Goal: Task Accomplishment & Management: Manage account settings

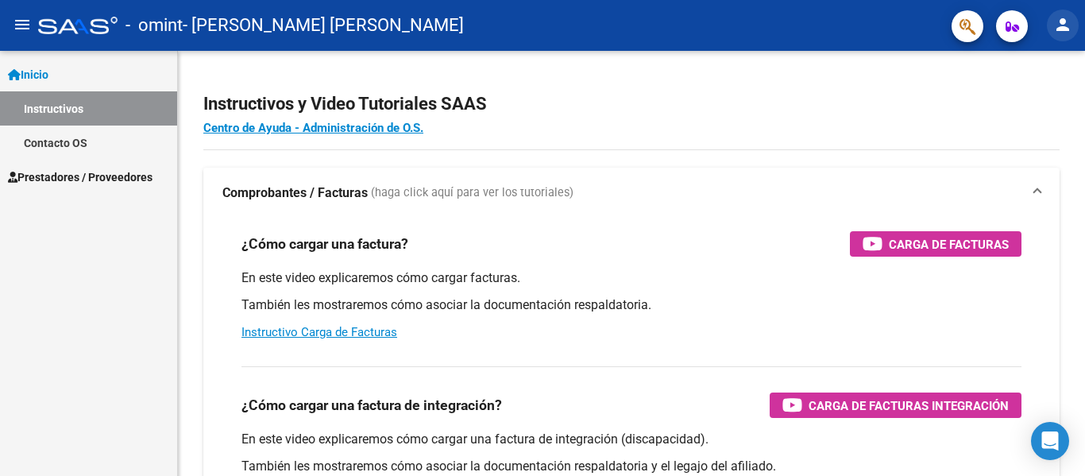
click at [1065, 18] on mat-icon "person" at bounding box center [1062, 24] width 19 height 19
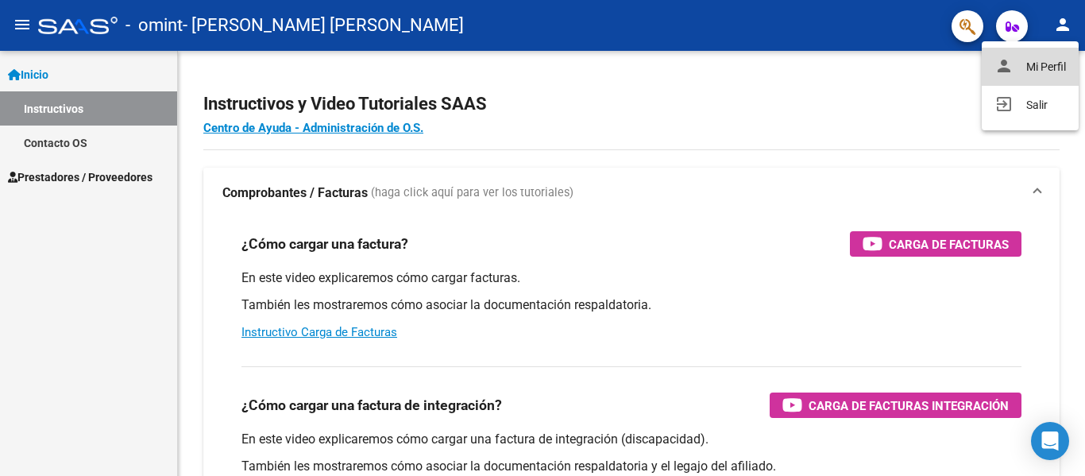
click at [1052, 64] on button "person Mi Perfil" at bounding box center [1030, 67] width 97 height 38
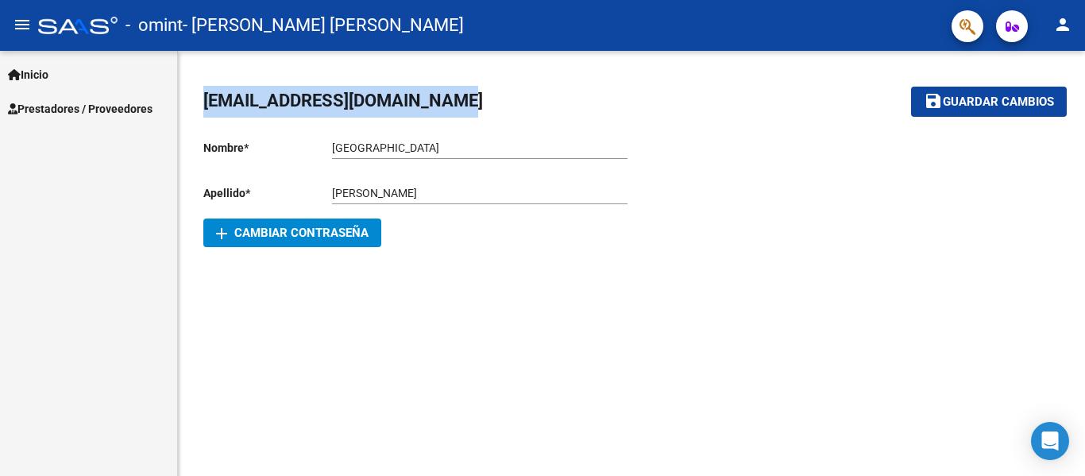
drag, startPoint x: 438, startPoint y: 102, endPoint x: 196, endPoint y: 103, distance: 241.5
click at [196, 103] on div "[EMAIL_ADDRESS][DOMAIN_NAME] save Guardar cambios Nombre * [PERSON_NAME] Ingres…" at bounding box center [631, 168] width 907 height 234
copy span "[EMAIL_ADDRESS][DOMAIN_NAME]"
click at [39, 67] on span "Inicio" at bounding box center [28, 74] width 41 height 17
click at [64, 111] on span "Prestadores / Proveedores" at bounding box center [80, 108] width 145 height 17
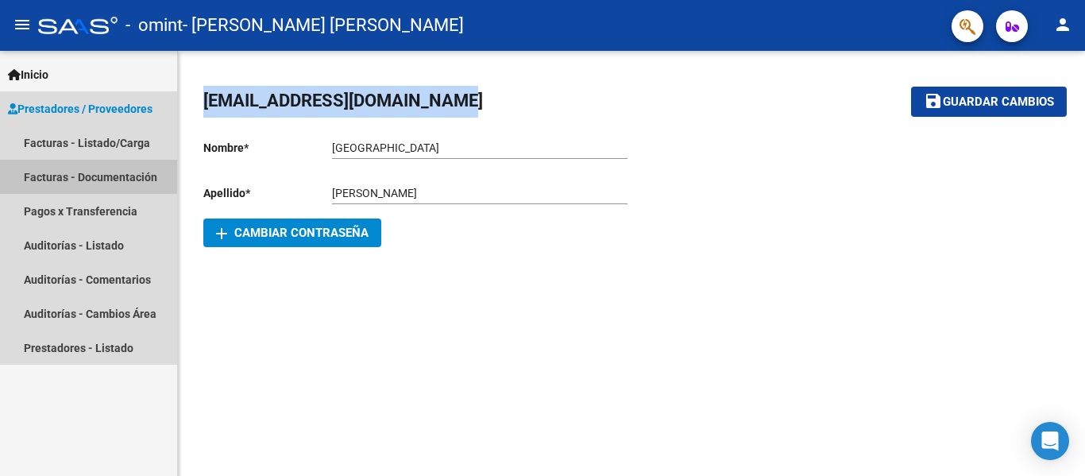
click at [79, 160] on link "Facturas - Documentación" at bounding box center [88, 177] width 177 height 34
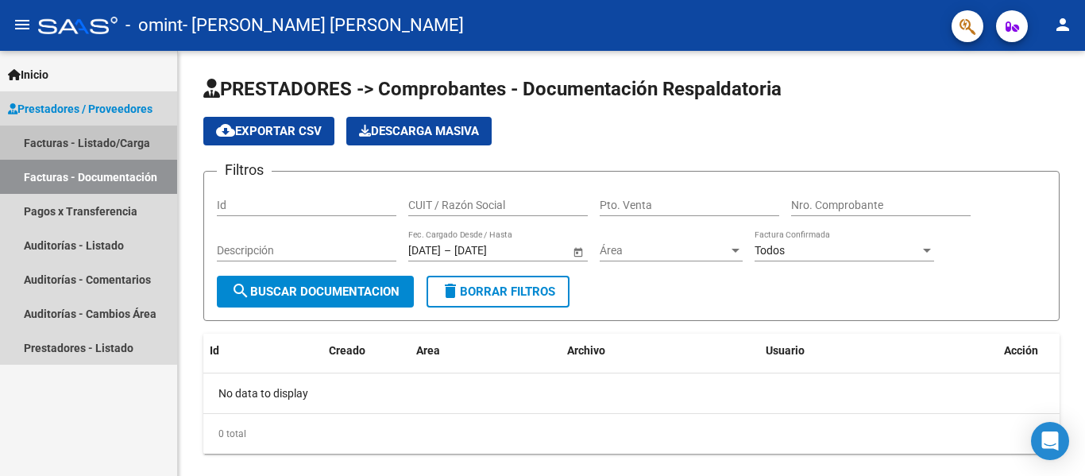
click at [88, 138] on link "Facturas - Listado/Carga" at bounding box center [88, 143] width 177 height 34
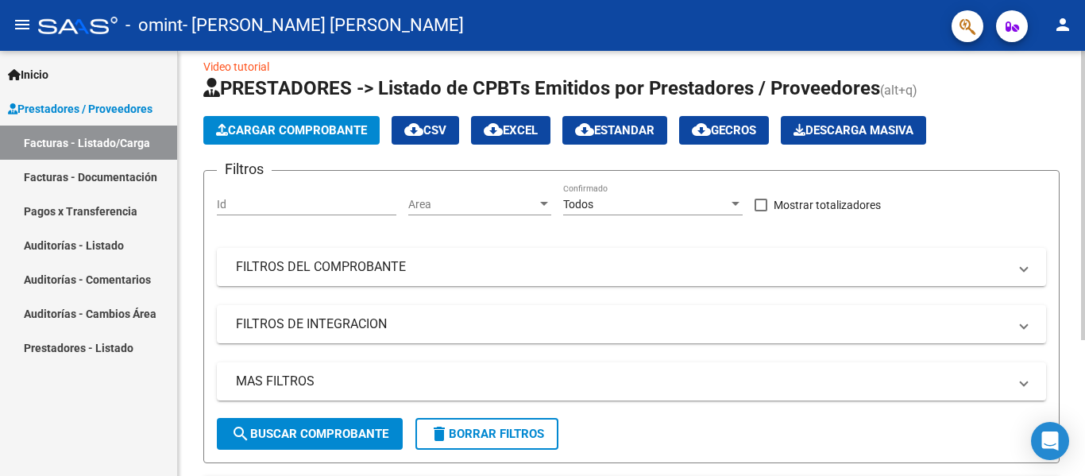
scroll to position [17, 0]
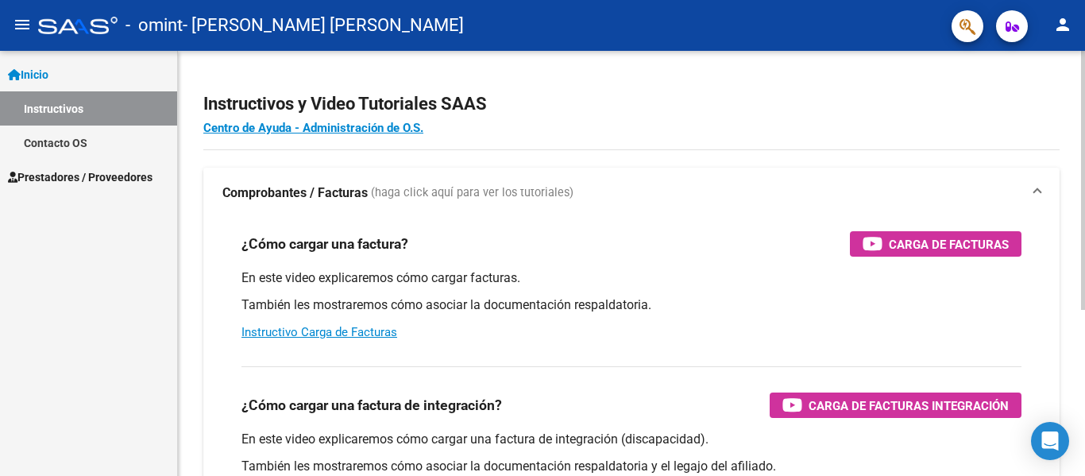
click at [469, 125] on h4 "Centro de Ayuda - Administración de O.S." at bounding box center [631, 127] width 856 height 17
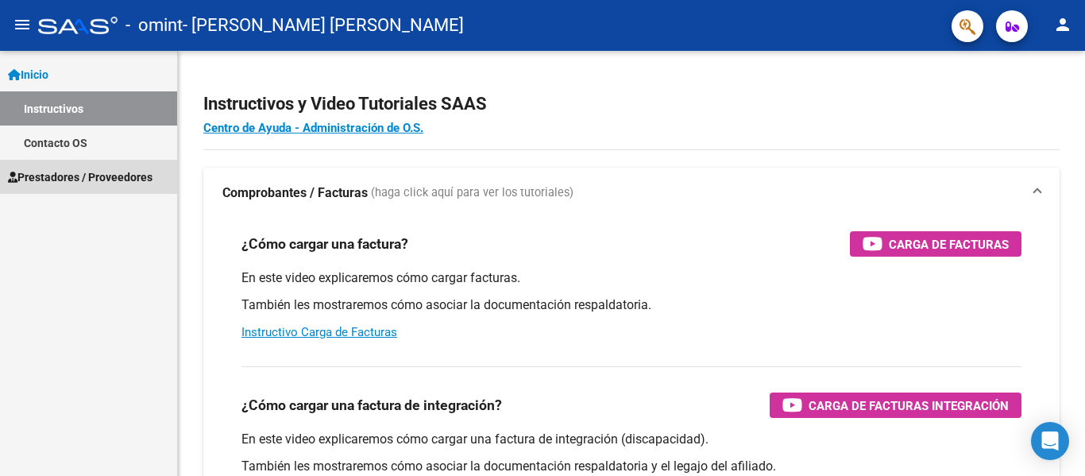
click at [100, 185] on span "Prestadores / Proveedores" at bounding box center [80, 176] width 145 height 17
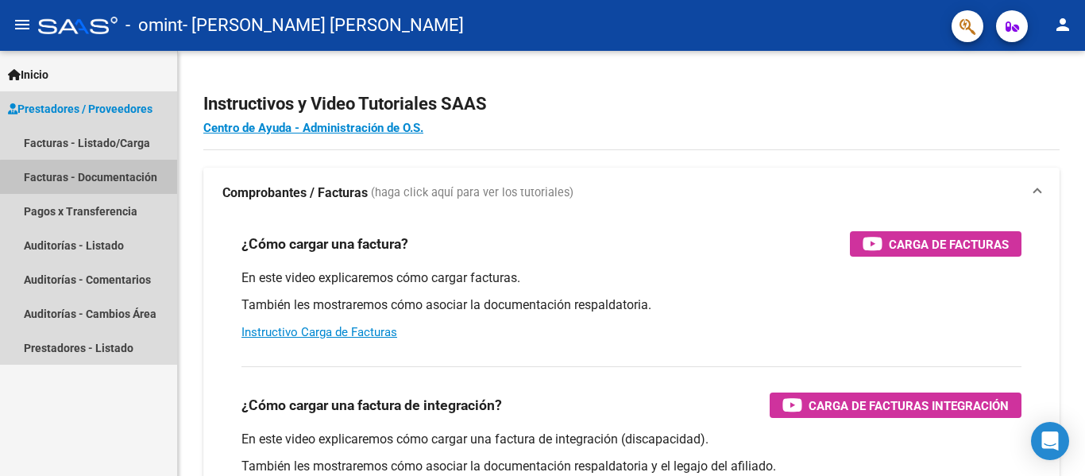
click at [100, 185] on link "Facturas - Documentación" at bounding box center [88, 177] width 177 height 34
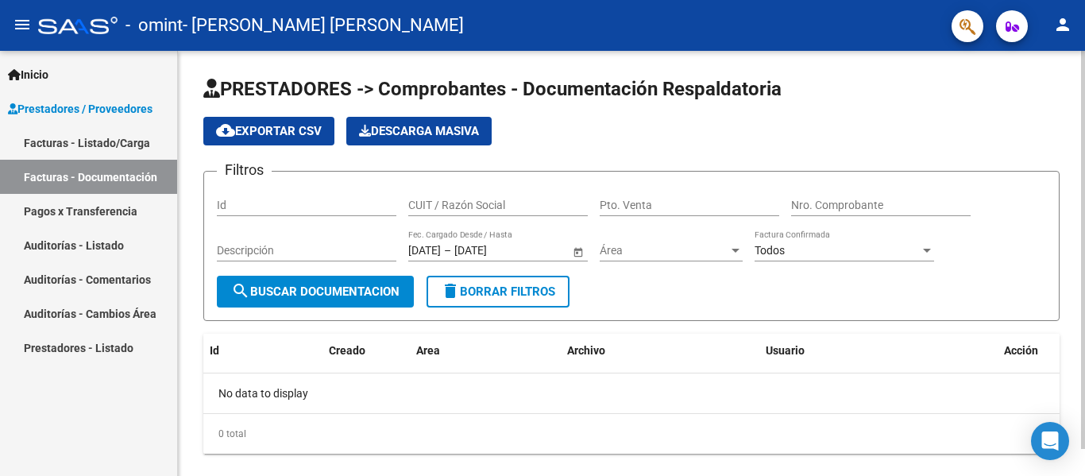
scroll to position [29, 0]
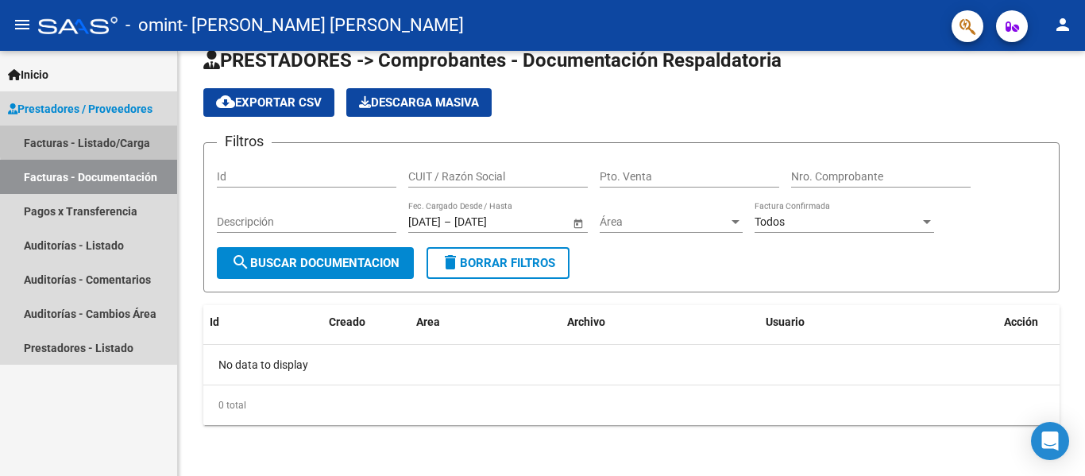
click at [141, 137] on link "Facturas - Listado/Carga" at bounding box center [88, 143] width 177 height 34
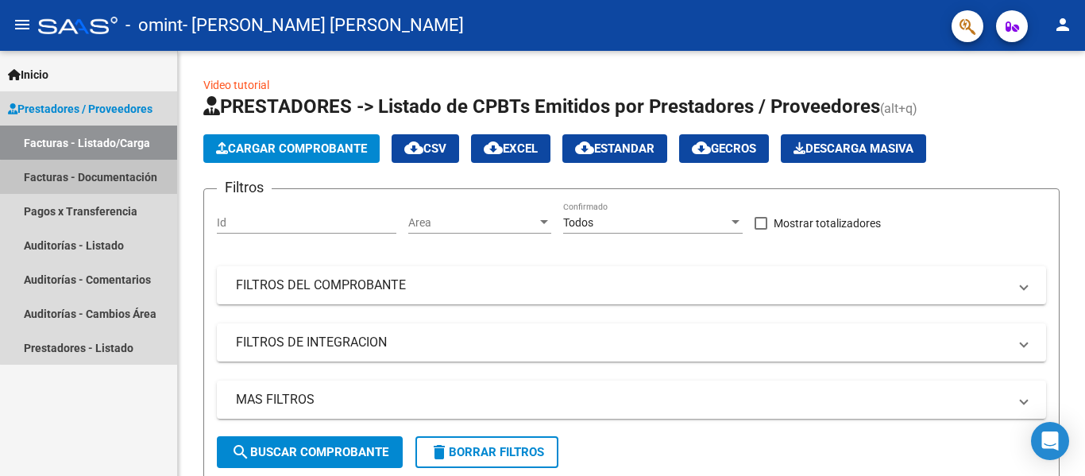
click at [119, 180] on link "Facturas - Documentación" at bounding box center [88, 177] width 177 height 34
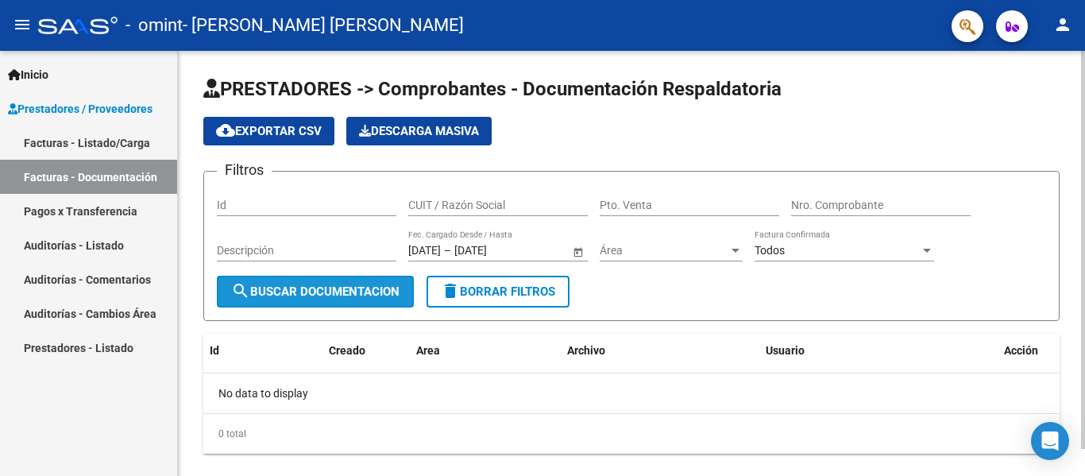
click at [337, 294] on span "search Buscar Documentacion" at bounding box center [315, 291] width 168 height 14
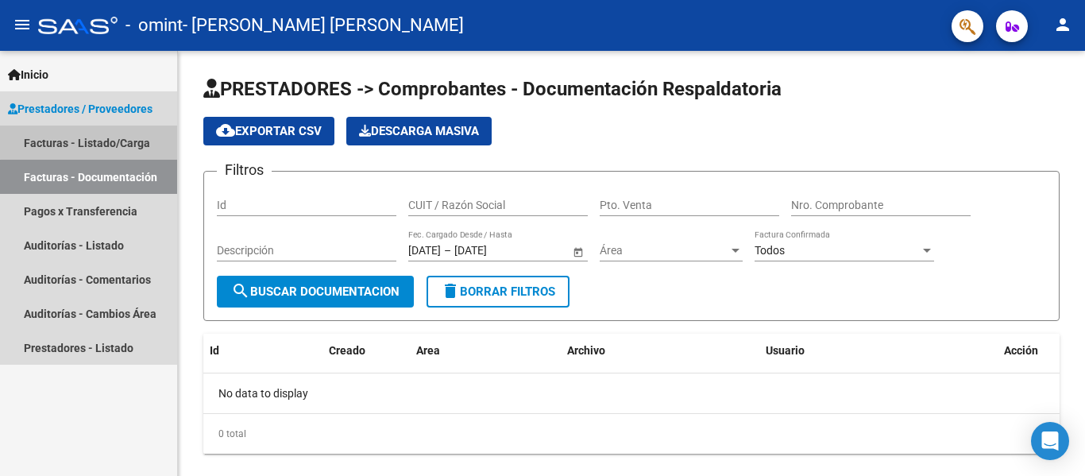
click at [105, 137] on link "Facturas - Listado/Carga" at bounding box center [88, 143] width 177 height 34
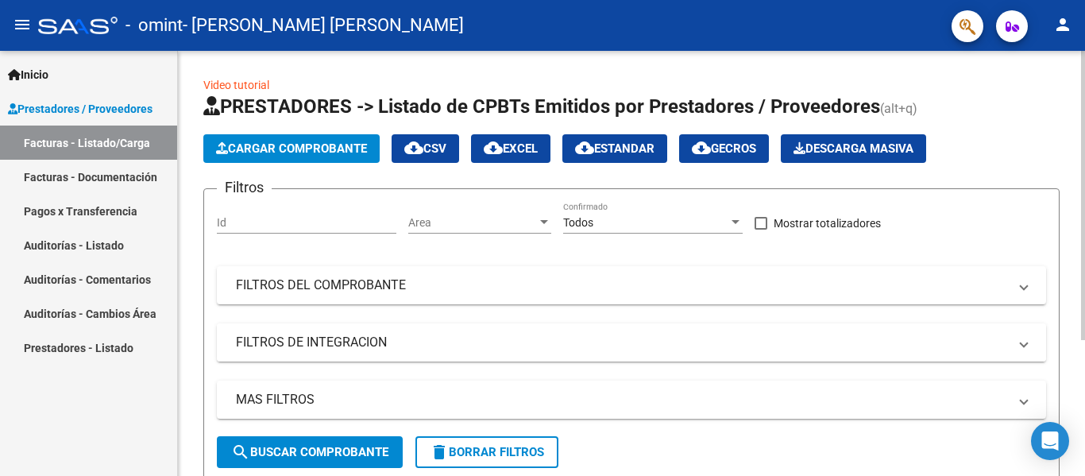
click at [418, 330] on mat-expansion-panel-header "FILTROS DE INTEGRACION" at bounding box center [631, 342] width 829 height 38
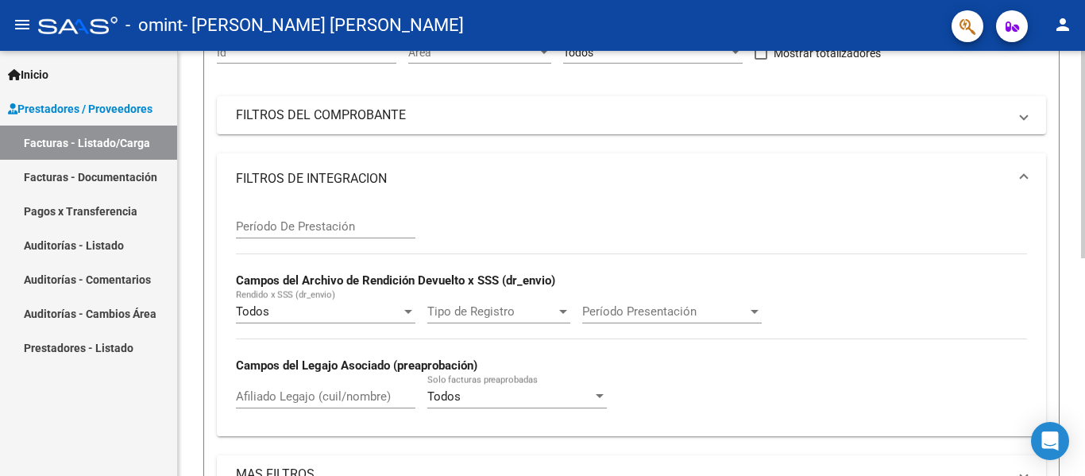
scroll to position [171, 0]
click at [333, 217] on div "Período De Prestación" at bounding box center [326, 220] width 180 height 34
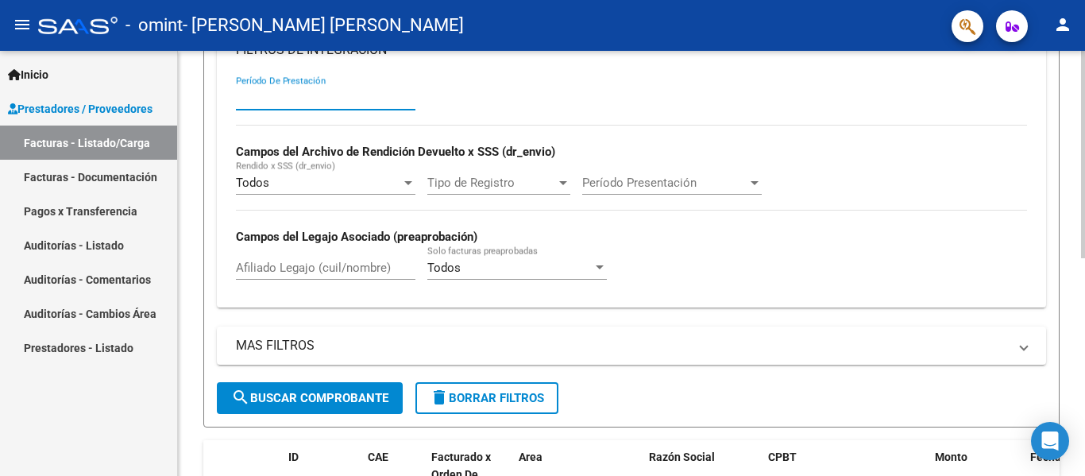
scroll to position [300, 0]
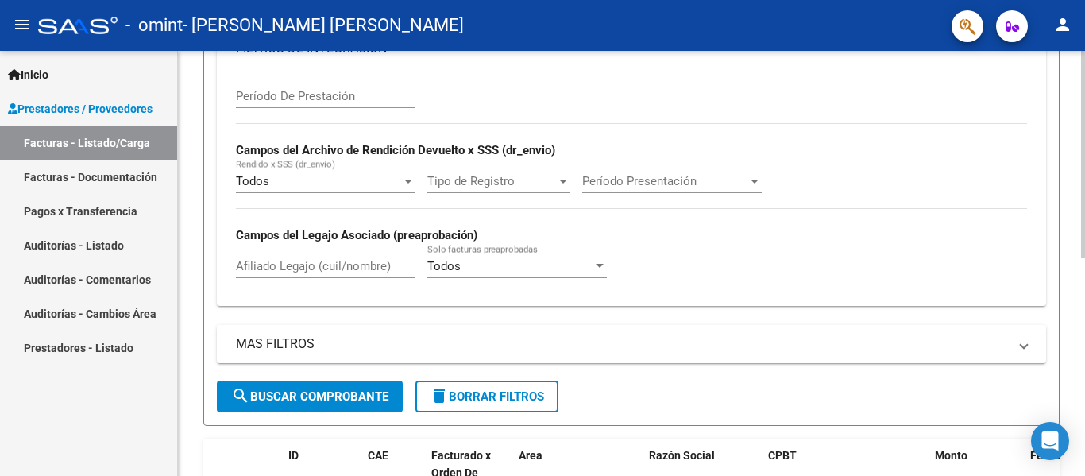
click at [335, 349] on mat-panel-title "MAS FILTROS" at bounding box center [622, 343] width 772 height 17
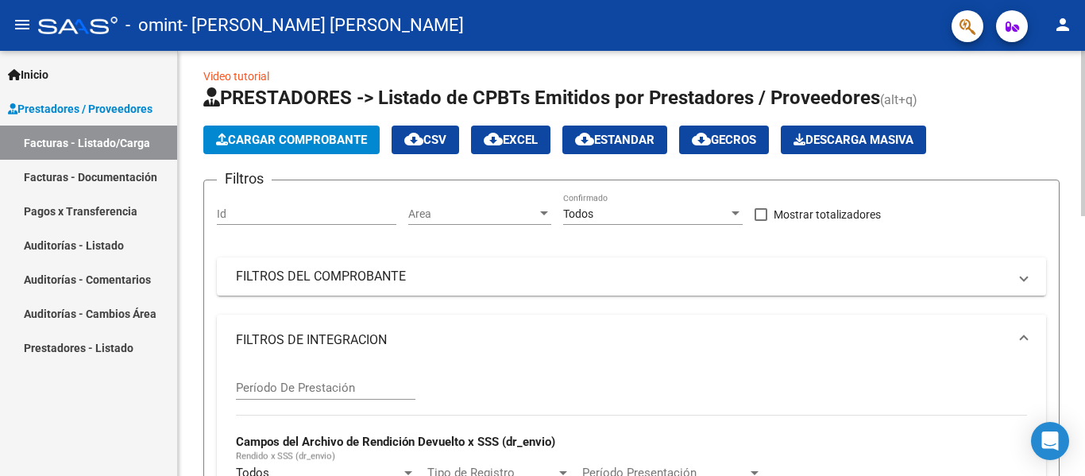
scroll to position [0, 0]
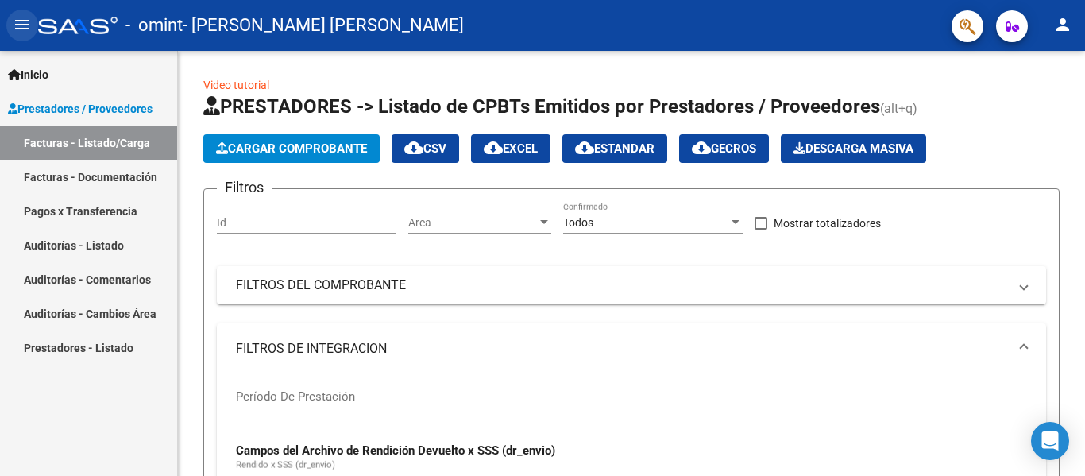
click at [18, 14] on button "menu" at bounding box center [22, 26] width 32 height 32
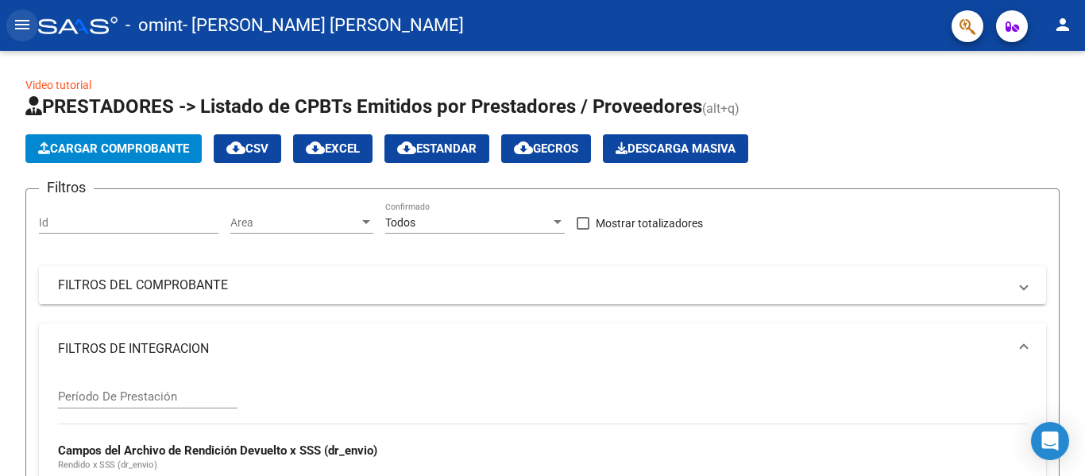
click at [18, 14] on button "menu" at bounding box center [22, 26] width 32 height 32
